Goal: Information Seeking & Learning: Learn about a topic

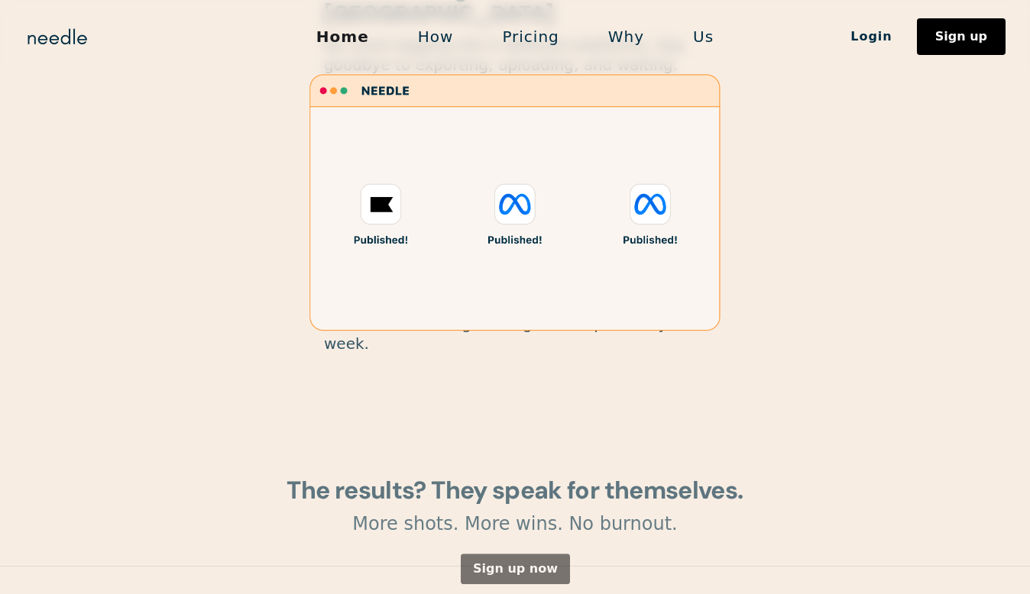
scroll to position [1919, 0]
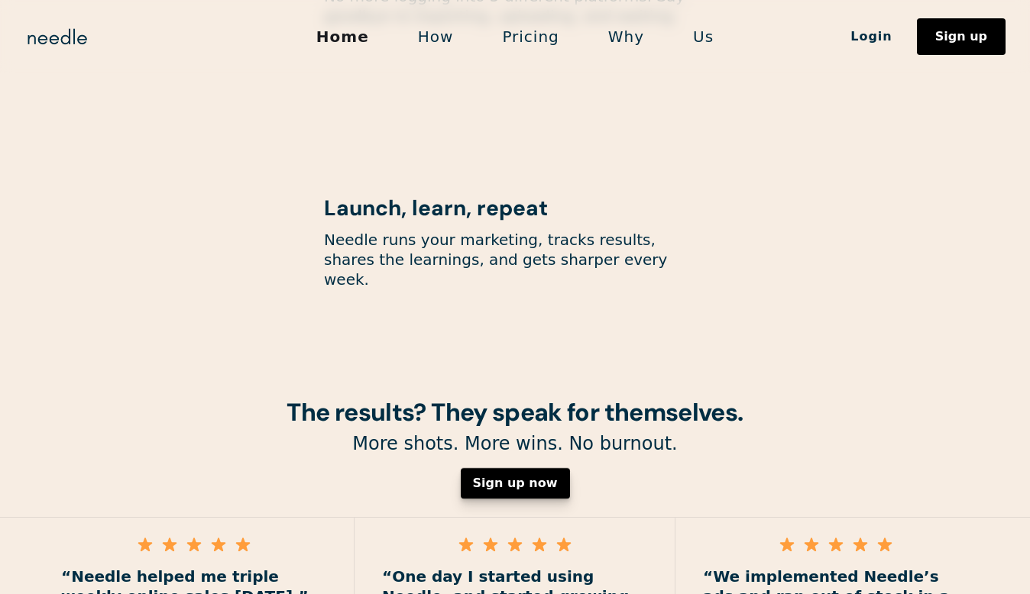
click at [531, 477] on div "Sign up now" at bounding box center [515, 483] width 85 height 12
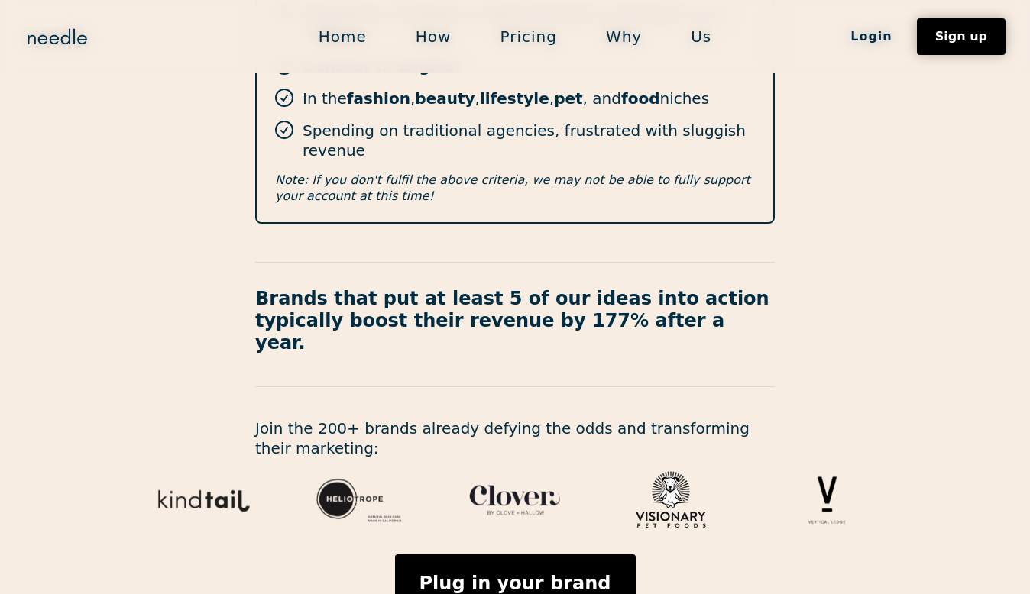
scroll to position [573, 0]
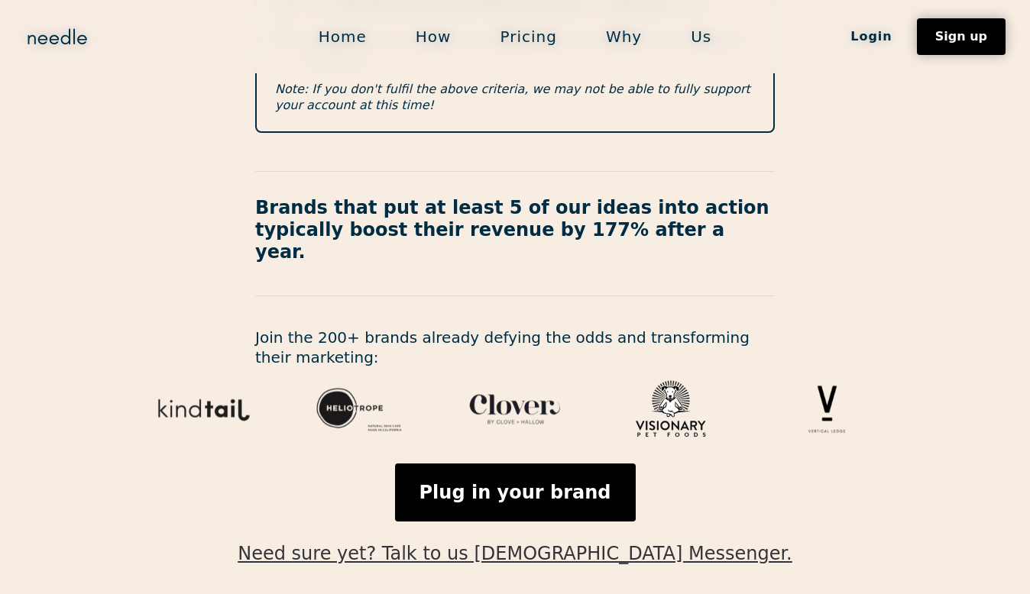
click at [548, 522] on link "Need sure yet? Talk to us on Messenger." at bounding box center [515, 543] width 554 height 43
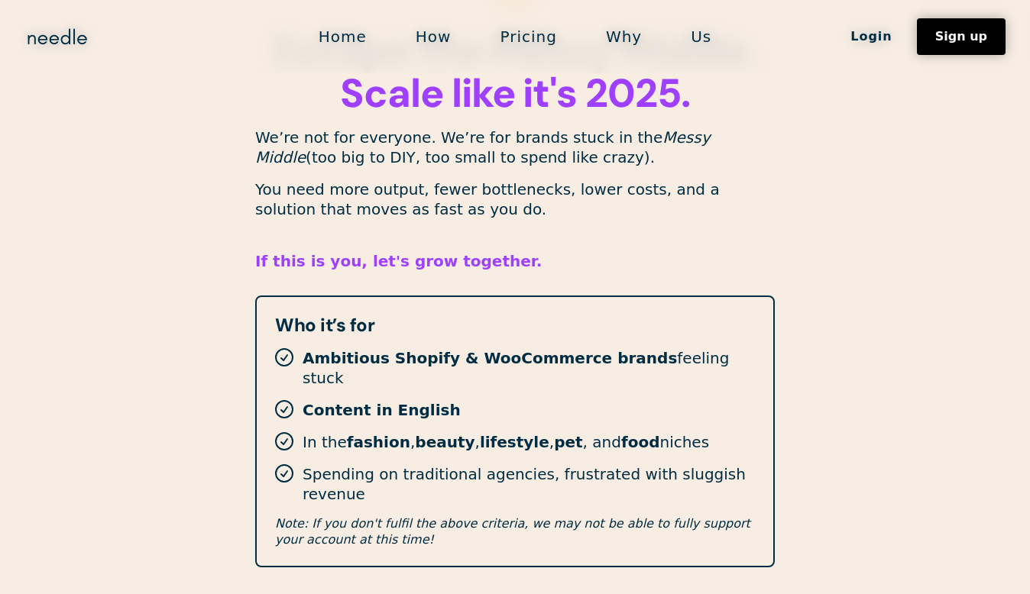
scroll to position [0, 0]
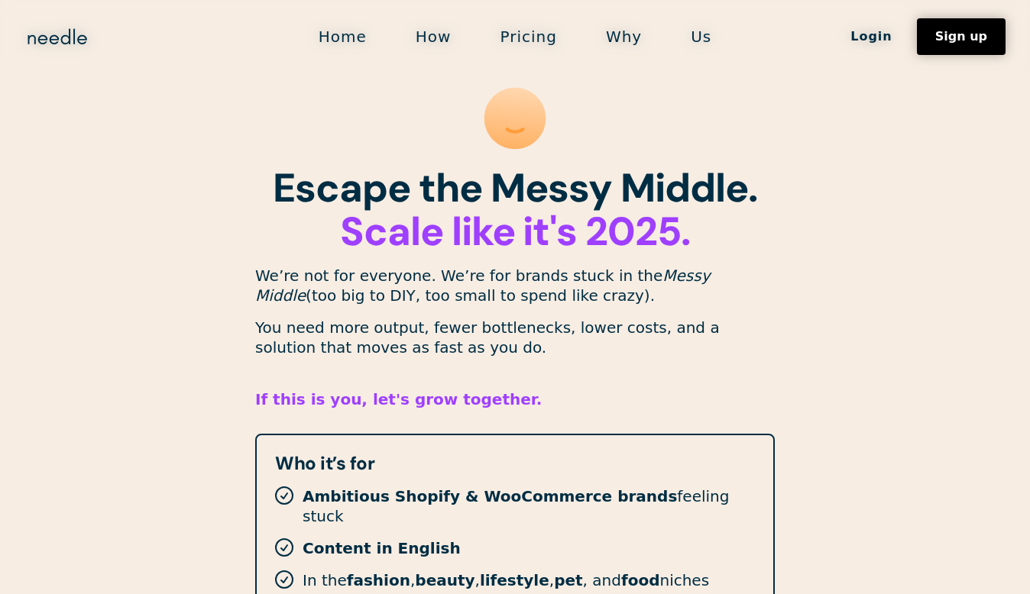
click at [690, 34] on link "Us" at bounding box center [701, 37] width 70 height 32
